Goal: Obtain resource: Download file/media

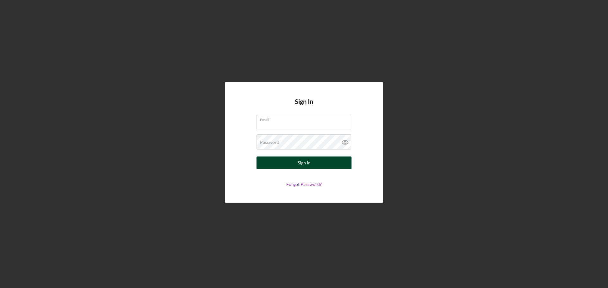
type input "[EMAIL_ADDRESS][DOMAIN_NAME]"
click at [320, 161] on button "Sign In" at bounding box center [304, 163] width 95 height 13
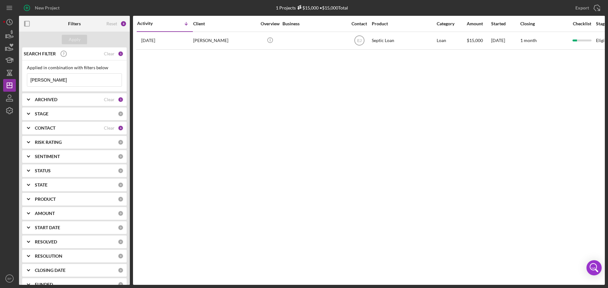
click at [61, 80] on input "[PERSON_NAME]" at bounding box center [74, 80] width 94 height 13
type input "a"
click at [70, 78] on input at bounding box center [74, 80] width 94 height 13
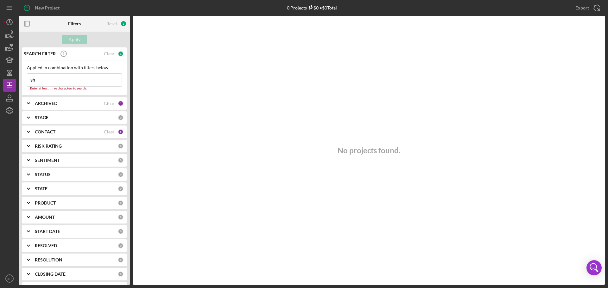
type input "s"
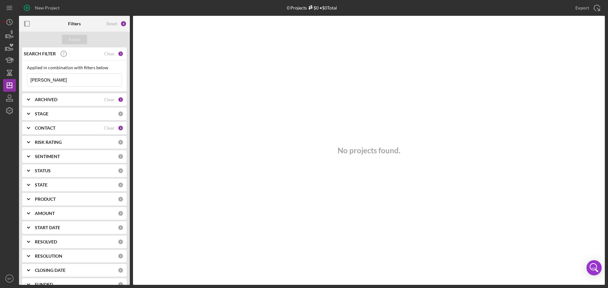
click at [28, 130] on icon "Icon/Expander" at bounding box center [29, 128] width 16 height 16
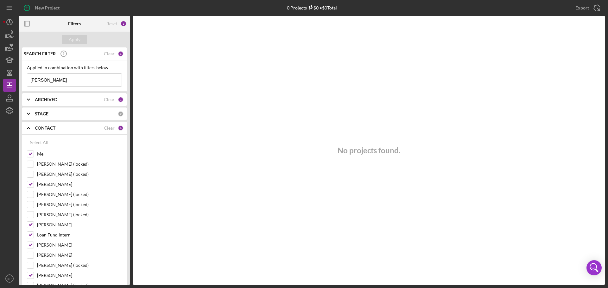
click at [50, 80] on input "[PERSON_NAME]" at bounding box center [74, 80] width 94 height 13
type input "ortho [PERSON_NAME]"
click at [75, 40] on div "Apply" at bounding box center [75, 40] width 12 height 10
click at [66, 82] on input "ortho [PERSON_NAME]" at bounding box center [74, 80] width 94 height 13
drag, startPoint x: 67, startPoint y: 79, endPoint x: 13, endPoint y: 79, distance: 53.8
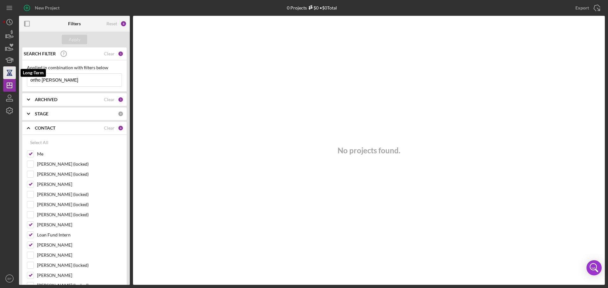
click at [13, 79] on div "New Project 0 Projects $0 • $0 Total [PERSON_NAME] Export Icon/Export Filters R…" at bounding box center [304, 142] width 602 height 285
click at [29, 99] on icon "Icon/Expander" at bounding box center [29, 100] width 16 height 16
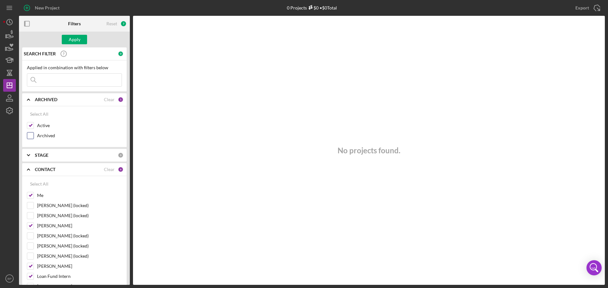
click at [30, 136] on input "Archived" at bounding box center [30, 136] width 6 height 6
checkbox input "true"
click at [42, 82] on input at bounding box center [74, 80] width 94 height 13
drag, startPoint x: 56, startPoint y: 79, endPoint x: 11, endPoint y: 77, distance: 45.0
click at [11, 77] on div "New Project 0 Projects $0 • $0 Total [PERSON_NAME] Export Icon/Export Filters R…" at bounding box center [304, 142] width 602 height 285
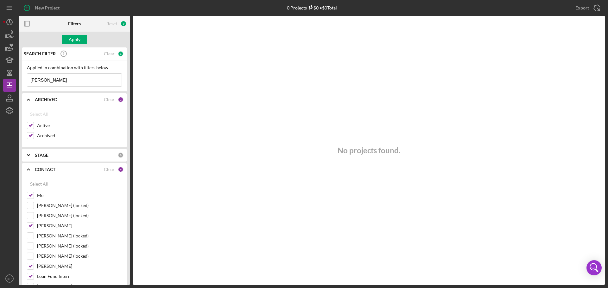
type input "[PERSON_NAME]"
click at [28, 155] on polyline at bounding box center [28, 155] width 3 height 1
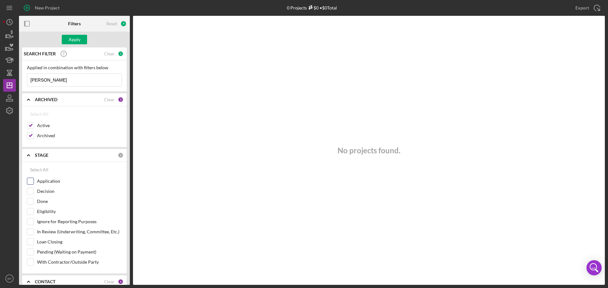
click at [31, 185] on input "Application" at bounding box center [30, 181] width 6 height 6
checkbox input "true"
click at [29, 191] on input "Decision" at bounding box center [30, 191] width 6 height 6
checkbox input "true"
click at [30, 204] on input "Done" at bounding box center [30, 202] width 6 height 6
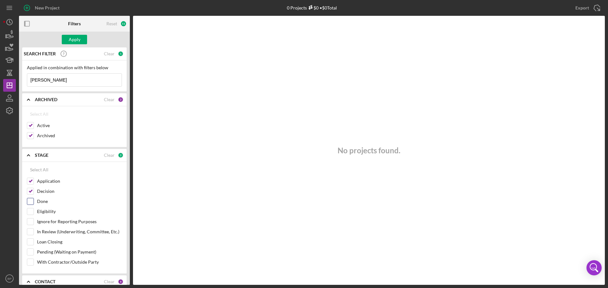
checkbox input "true"
click at [33, 212] on input "Eligibility" at bounding box center [30, 212] width 6 height 6
checkbox input "true"
click at [32, 223] on input "Ignore for Reporting Purposes" at bounding box center [30, 222] width 6 height 6
checkbox input "true"
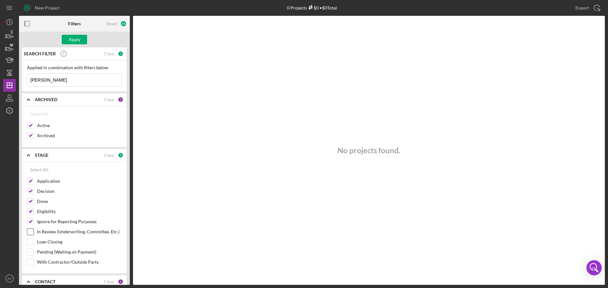
click at [31, 232] on input "In Review (Underwriting, Committee, Etc.)" at bounding box center [30, 232] width 6 height 6
checkbox input "true"
click at [31, 243] on input "Loan Closing" at bounding box center [30, 242] width 6 height 6
checkbox input "true"
click at [33, 252] on input "Pending (Waiting on Payment)" at bounding box center [30, 252] width 6 height 6
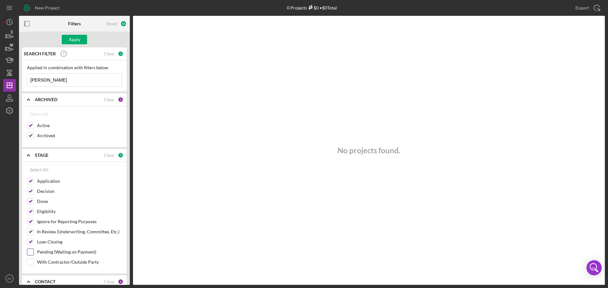
checkbox input "true"
click at [32, 261] on input "With Contractor/Outside Party" at bounding box center [30, 262] width 6 height 6
checkbox input "true"
click at [52, 83] on input "[PERSON_NAME]" at bounding box center [74, 80] width 94 height 13
click at [50, 80] on input "[PERSON_NAME]" at bounding box center [74, 80] width 94 height 13
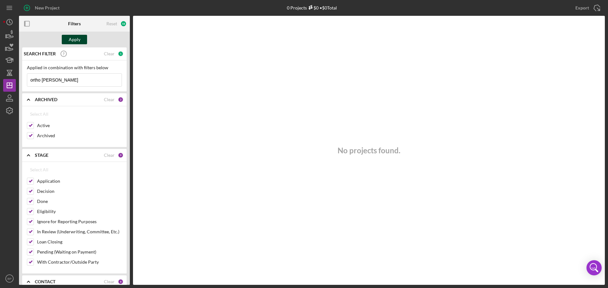
click at [71, 40] on div "Apply" at bounding box center [75, 40] width 12 height 10
drag, startPoint x: 66, startPoint y: 78, endPoint x: 14, endPoint y: 81, distance: 51.4
click at [14, 81] on div "New Project 0 Projects $0 • $0 Total [PERSON_NAME] Export Icon/Export Filters R…" at bounding box center [304, 142] width 602 height 285
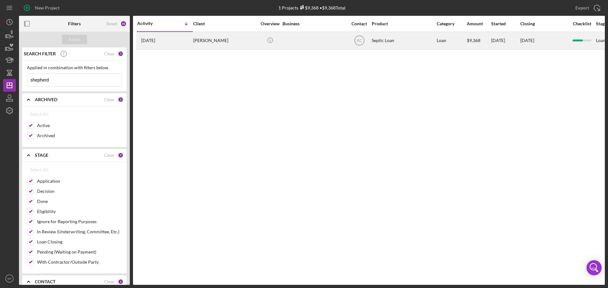
type input "shepherd"
click at [153, 41] on time "[DATE]" at bounding box center [148, 40] width 14 height 5
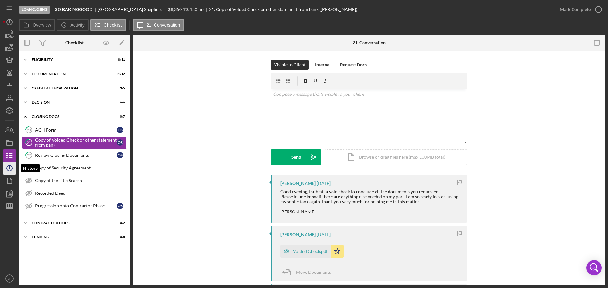
click at [8, 167] on icon "Icon/History" at bounding box center [10, 169] width 16 height 16
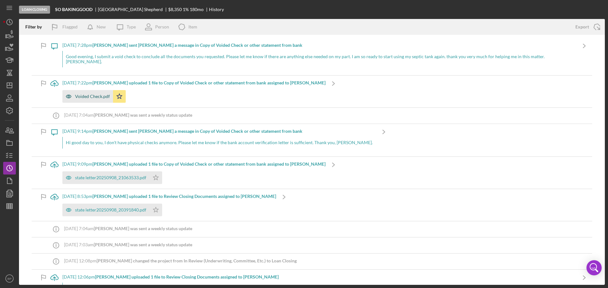
click at [92, 96] on div "Voided Check.pdf" at bounding box center [92, 96] width 35 height 5
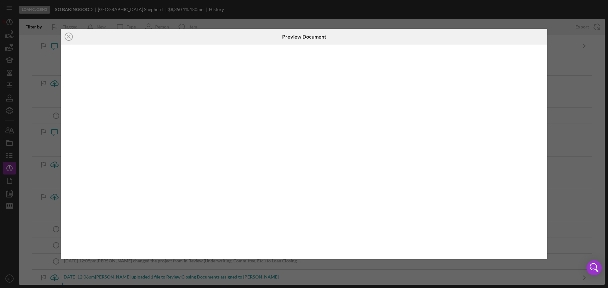
click at [92, 96] on div at bounding box center [304, 152] width 486 height 215
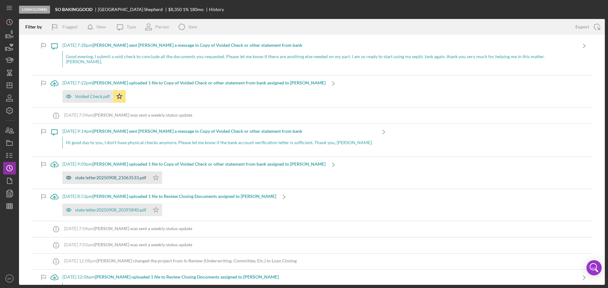
click at [116, 179] on div "state letter20250908_21063533.pdf" at bounding box center [110, 177] width 71 height 5
click at [113, 179] on div "state letter20250908_21063533.pdf" at bounding box center [110, 177] width 71 height 5
click at [93, 98] on div "Voided Check.pdf" at bounding box center [92, 96] width 35 height 5
click at [119, 177] on div "state letter20250908_21063533.pdf" at bounding box center [110, 177] width 71 height 5
click at [124, 210] on div "state letter20250908_20391840.pdf" at bounding box center [110, 210] width 71 height 5
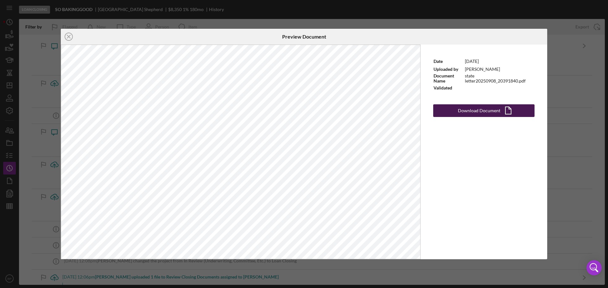
click at [461, 110] on div "Download Document" at bounding box center [479, 111] width 42 height 13
drag, startPoint x: 601, startPoint y: 47, endPoint x: 601, endPoint y: 55, distance: 8.6
click at [601, 55] on div "Icon/Close Preview Document Date [DATE] Uploaded by [PERSON_NAME] Document Name…" at bounding box center [304, 144] width 608 height 288
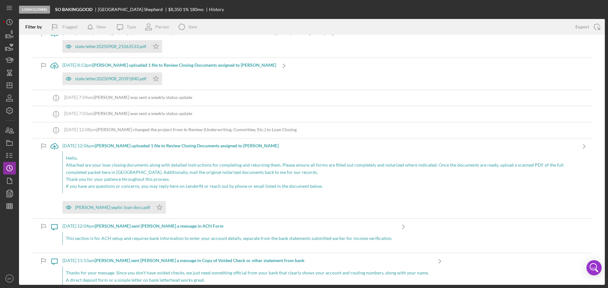
scroll to position [146, 0]
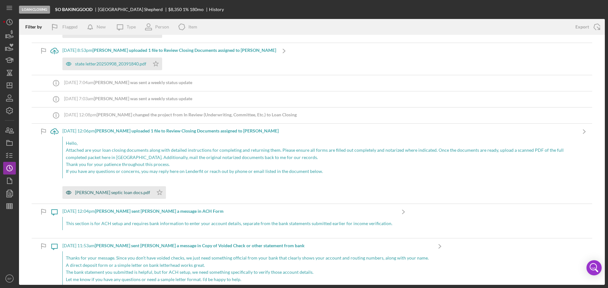
click at [133, 193] on div "[PERSON_NAME] septic loan docs.pdf" at bounding box center [112, 192] width 75 height 5
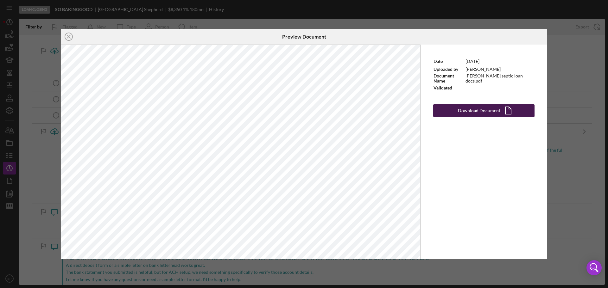
click at [460, 109] on div "Download Document" at bounding box center [479, 111] width 42 height 13
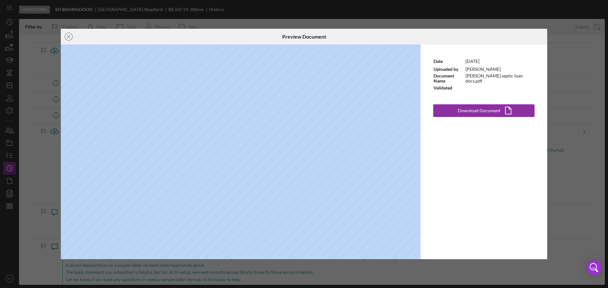
drag, startPoint x: 602, startPoint y: 56, endPoint x: 602, endPoint y: 41, distance: 15.5
click at [602, 41] on div "Icon/Close Preview Document Date [DATE] Uploaded by [PERSON_NAME] Document Name…" at bounding box center [304, 144] width 608 height 288
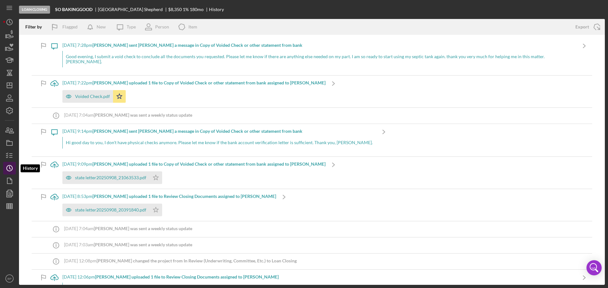
click at [8, 167] on icon "Icon/History" at bounding box center [10, 169] width 16 height 16
click at [10, 131] on icon "button" at bounding box center [10, 131] width 16 height 16
